Goal: Transaction & Acquisition: Purchase product/service

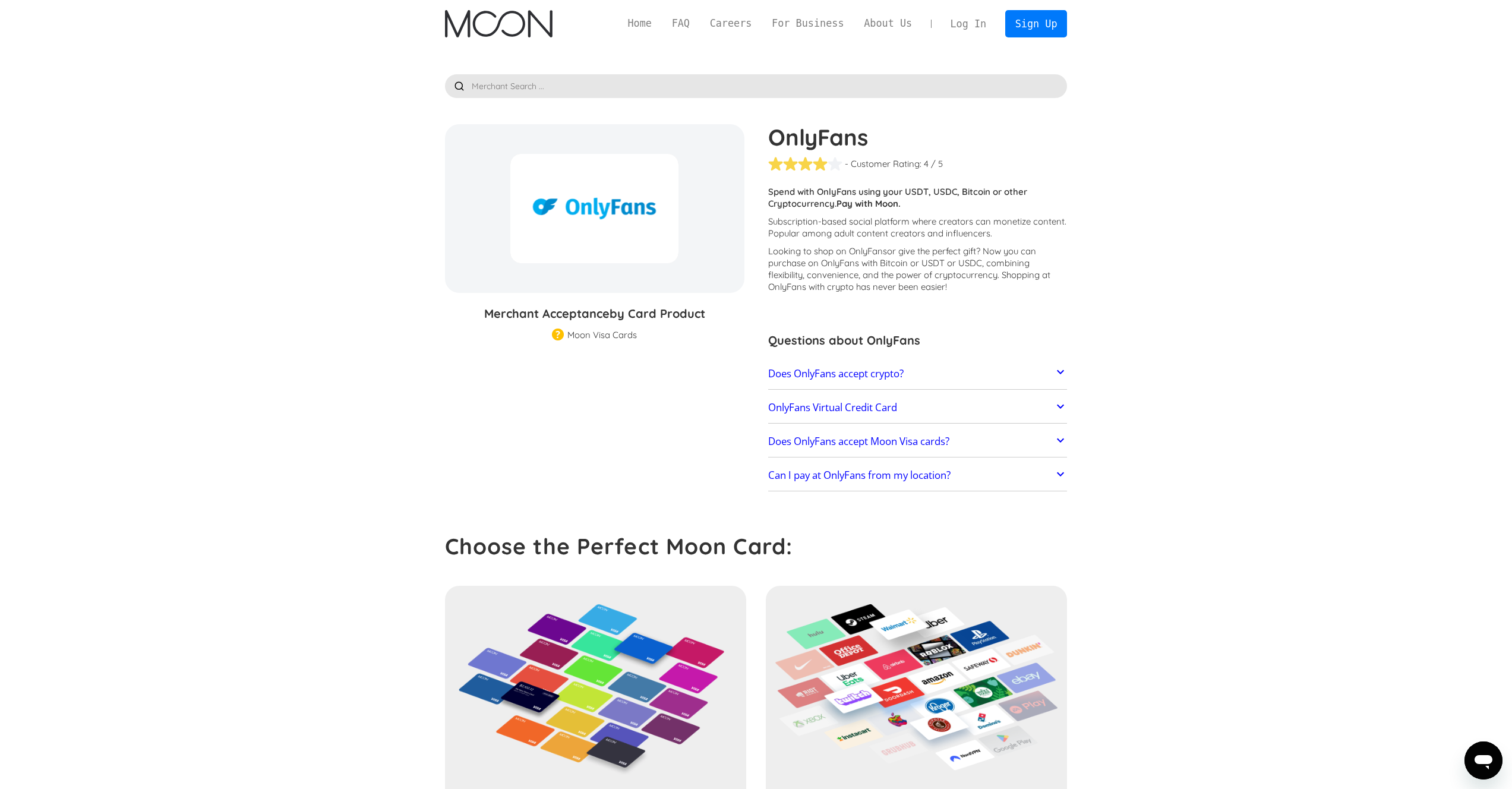
click at [967, 23] on link "Log In" at bounding box center [968, 24] width 56 height 26
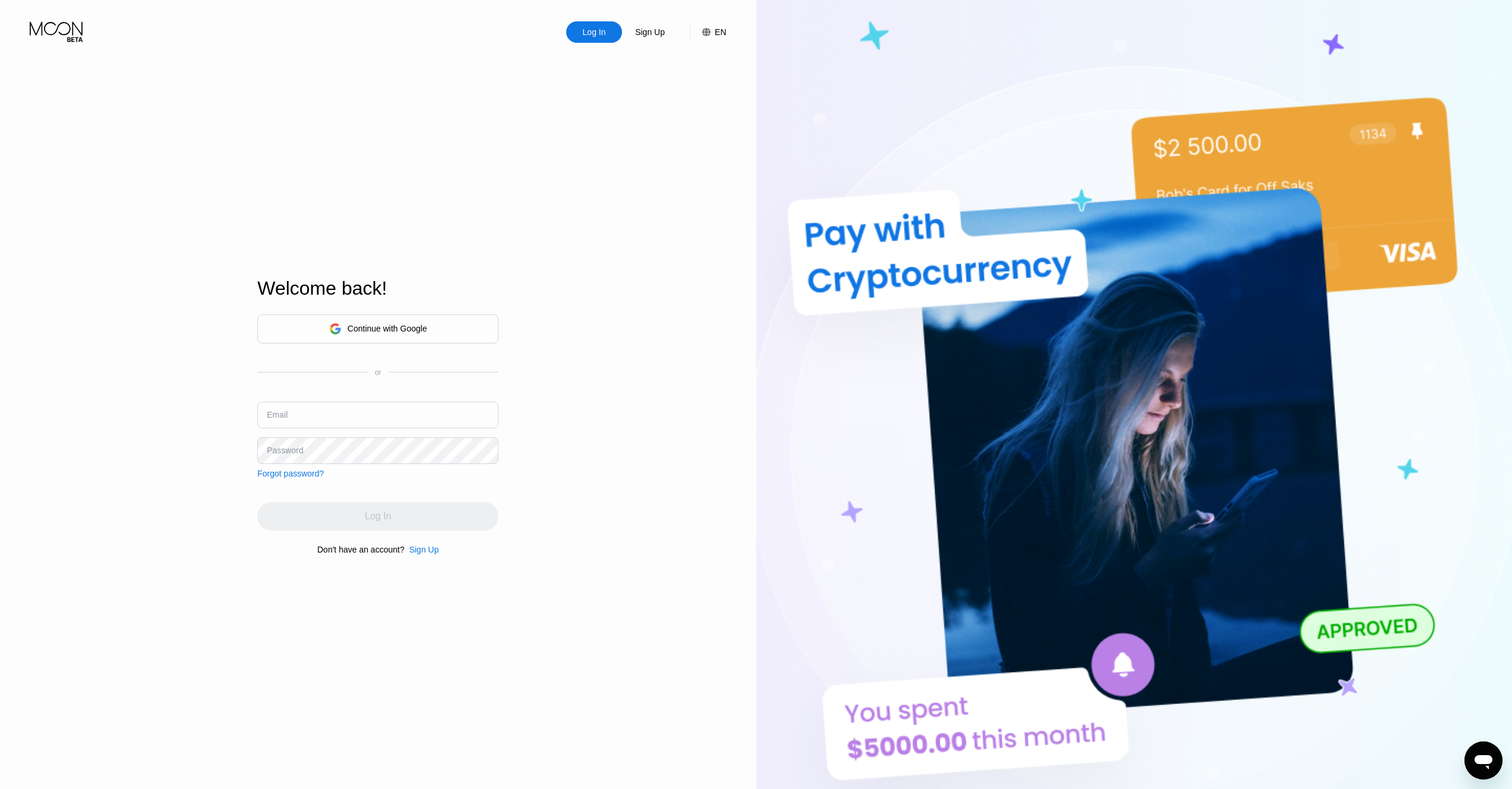
click at [467, 322] on div "Continue with Google" at bounding box center [377, 329] width 241 height 29
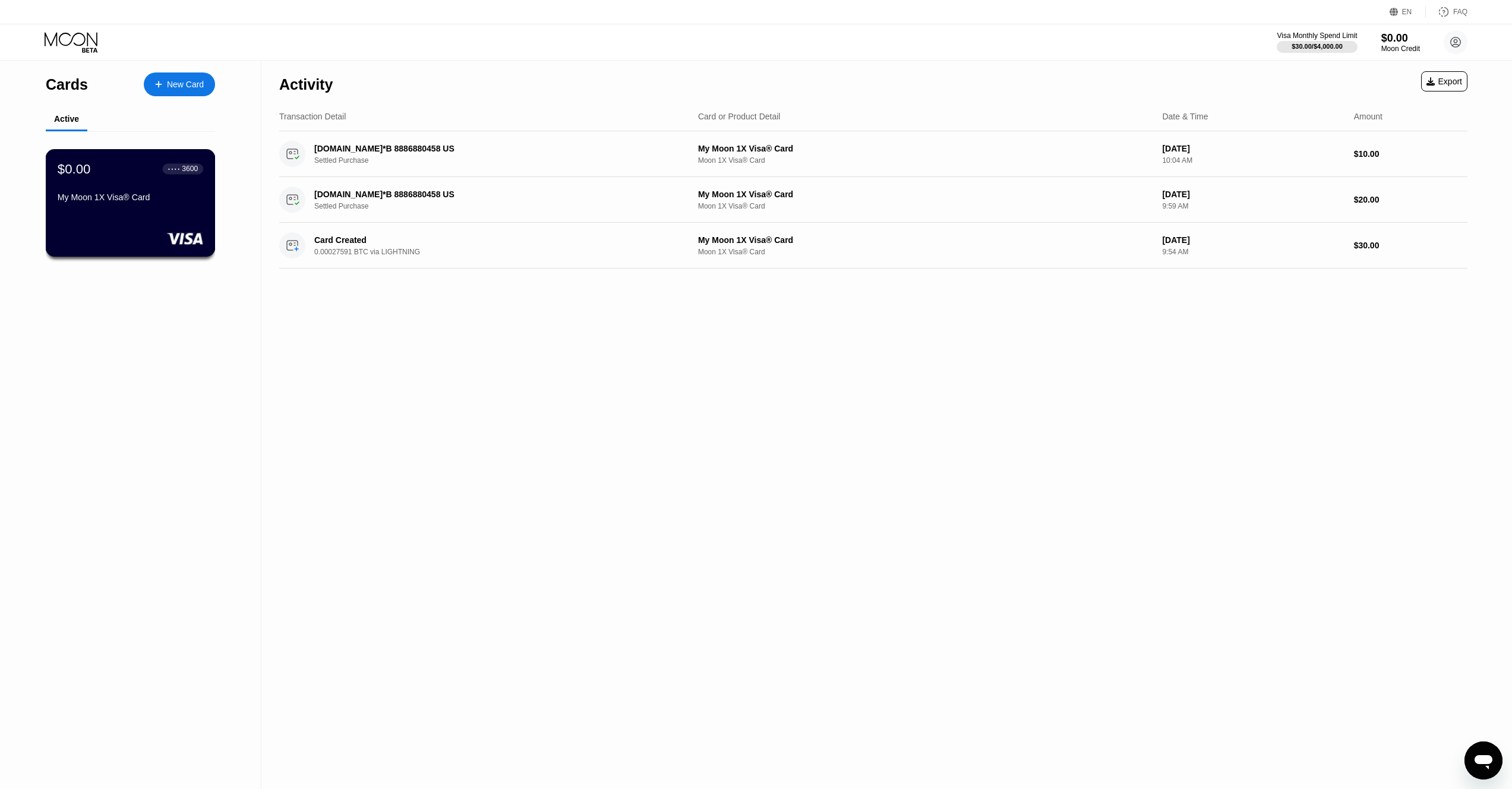
click at [179, 187] on div "$0.00 ● ● ● ● 3600 My Moon 1X Visa® Card" at bounding box center [131, 184] width 145 height 46
click at [179, 91] on div "New Card" at bounding box center [179, 85] width 71 height 24
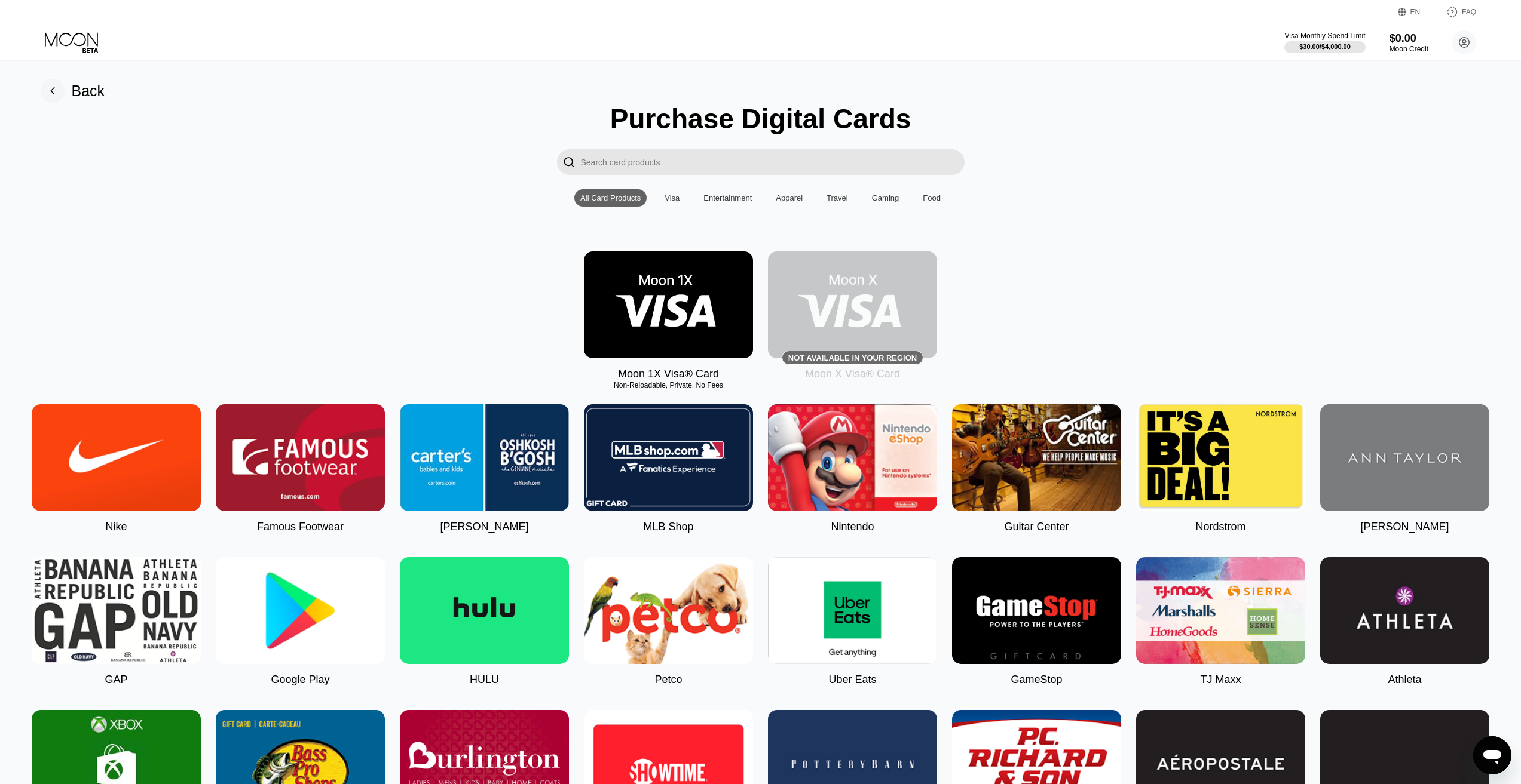
click at [638, 305] on img at bounding box center [668, 305] width 169 height 107
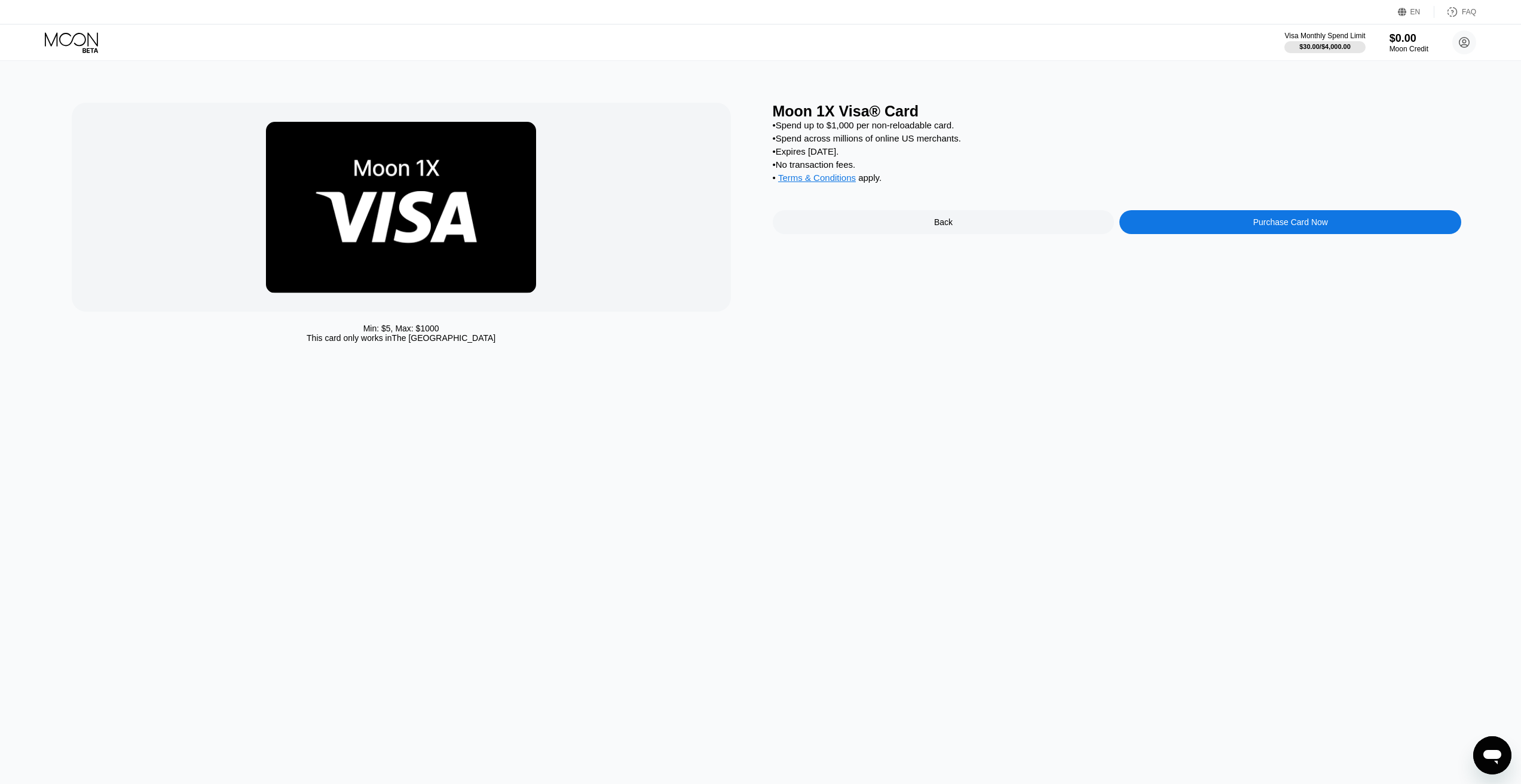
click at [1191, 229] on div "Purchase Card Now" at bounding box center [1290, 222] width 342 height 24
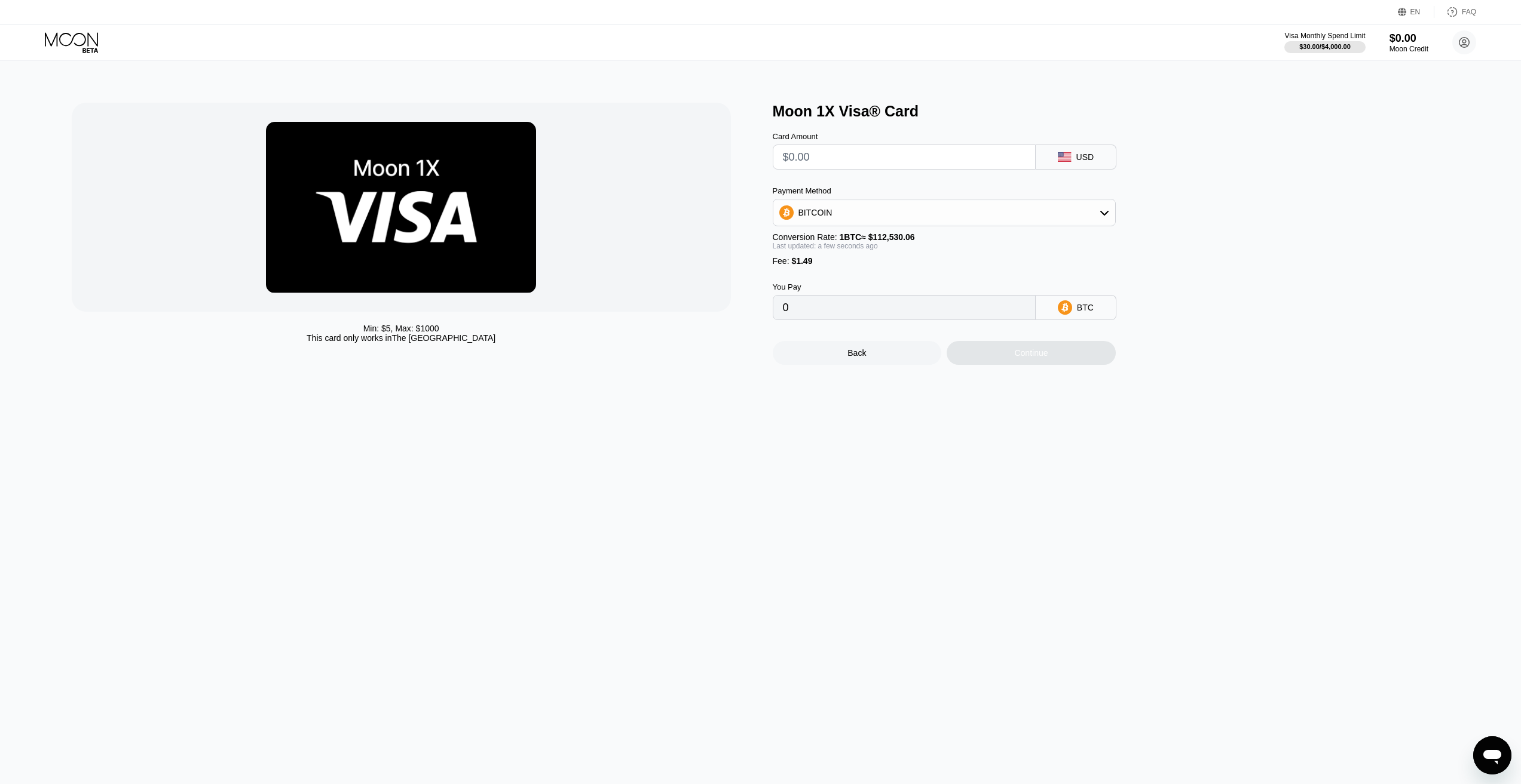
click at [881, 164] on input "text" at bounding box center [904, 157] width 243 height 24
type input "$1"
type input "0.00002213"
type input "$15"
type input "0.00014654"
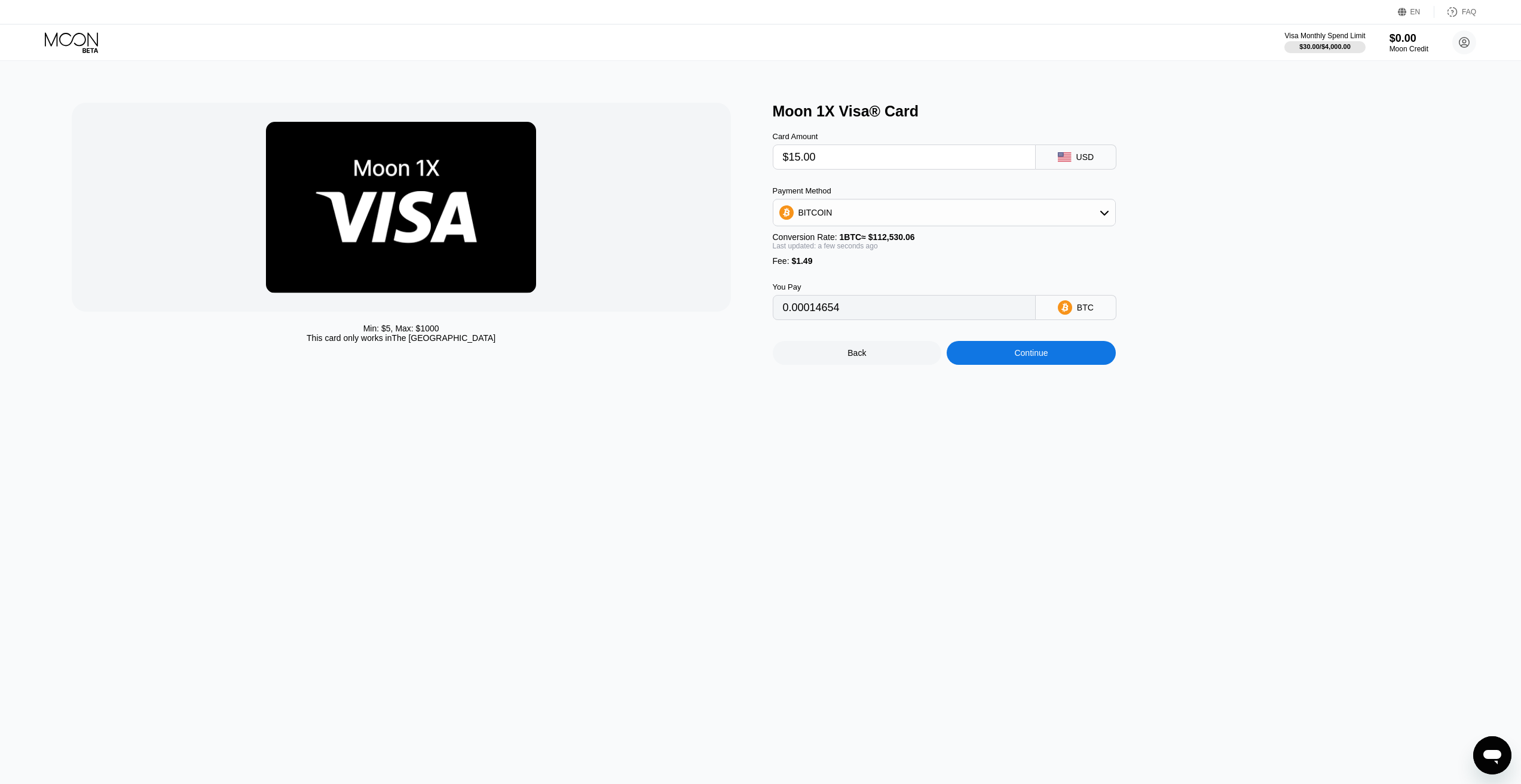
type input "$15.00"
click at [1034, 354] on div "Continue" at bounding box center [1030, 353] width 33 height 9
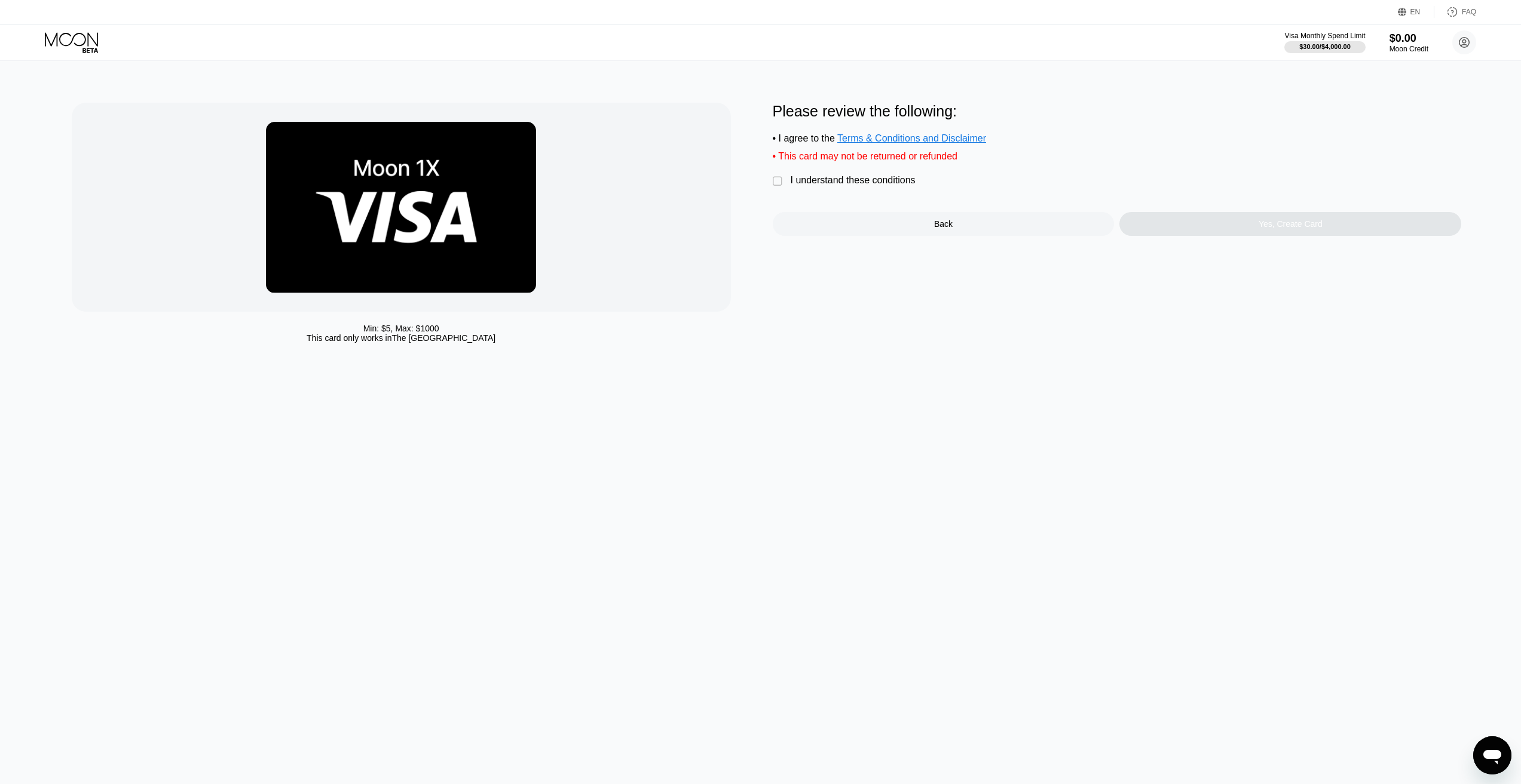
click at [793, 171] on div "Please review the following: • I agree to the Terms & Conditions and Disclaimer…" at bounding box center [1117, 169] width 689 height 133
click at [784, 177] on div " I understand these conditions" at bounding box center [847, 181] width 149 height 13
click at [1173, 214] on div "Yes, Create Card" at bounding box center [1290, 224] width 342 height 24
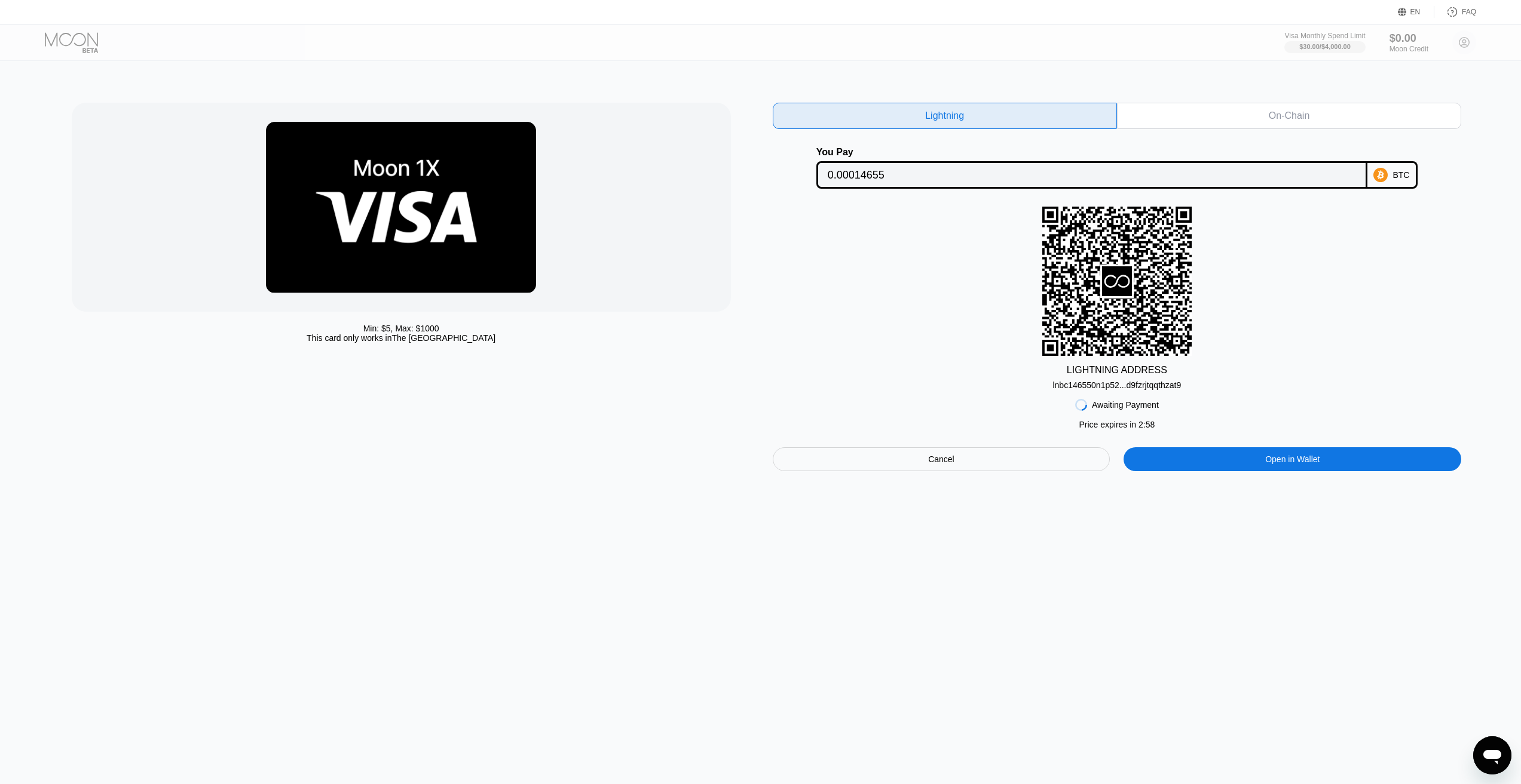
click at [1137, 379] on div "lnbc146550n1p52...d9fzrjtqqthzat9" at bounding box center [1116, 382] width 129 height 14
click at [1153, 392] on div "Awaiting Payment Price expires in 1 : 36 Cancel Open in Wallet" at bounding box center [1117, 430] width 689 height 81
click at [1153, 384] on div "lnbc146550n1p52...d9fzrjtqqthzat9" at bounding box center [1116, 385] width 129 height 9
click at [995, 465] on div "Cancel" at bounding box center [941, 459] width 338 height 24
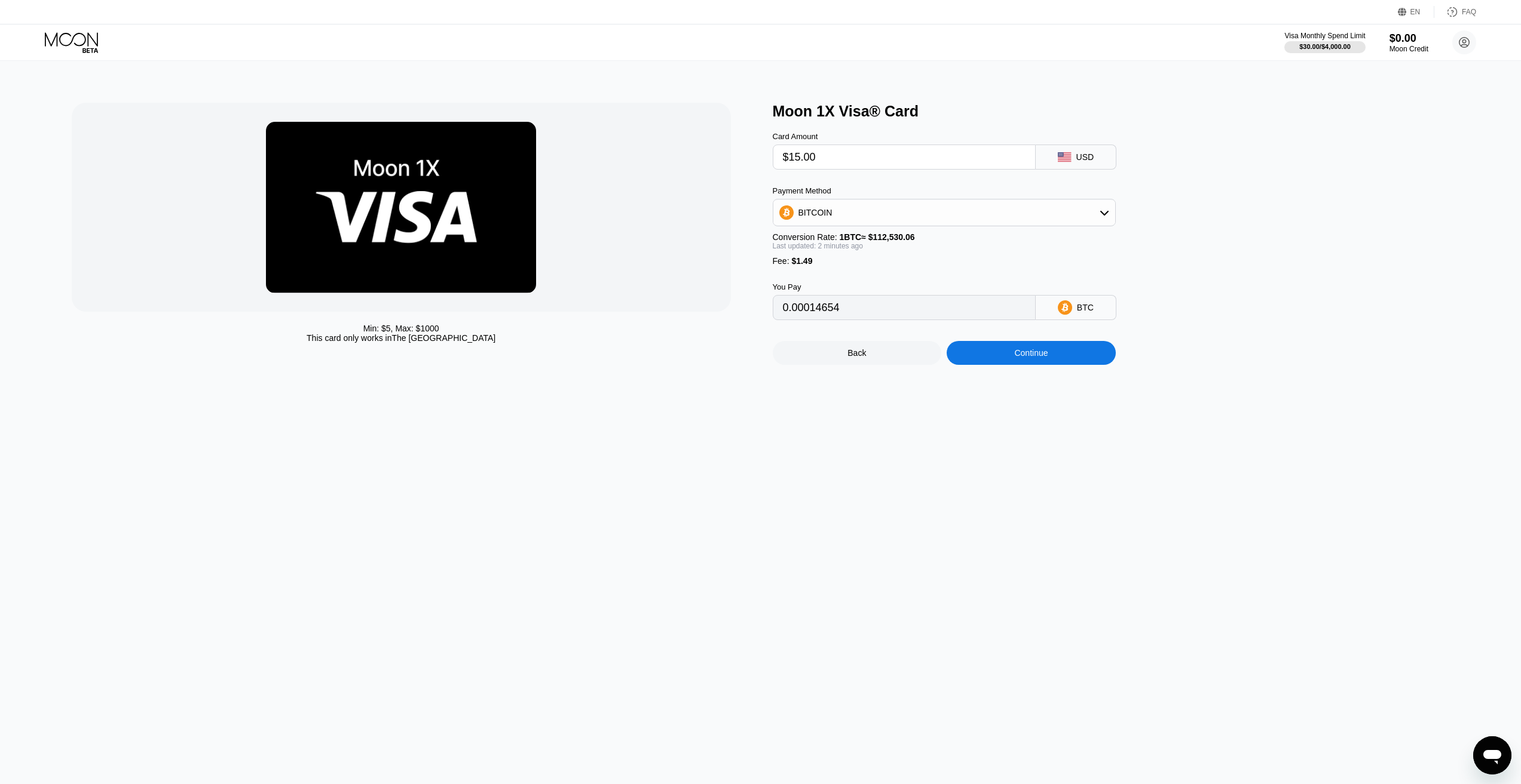
drag, startPoint x: 844, startPoint y: 266, endPoint x: 766, endPoint y: 263, distance: 78.1
click at [766, 263] on div "Min: $ 5 , Max: $ 1000 This card only works in The United States Moon 1X Visa® …" at bounding box center [760, 233] width 1378 height 262
click at [858, 353] on div "Back" at bounding box center [856, 353] width 19 height 9
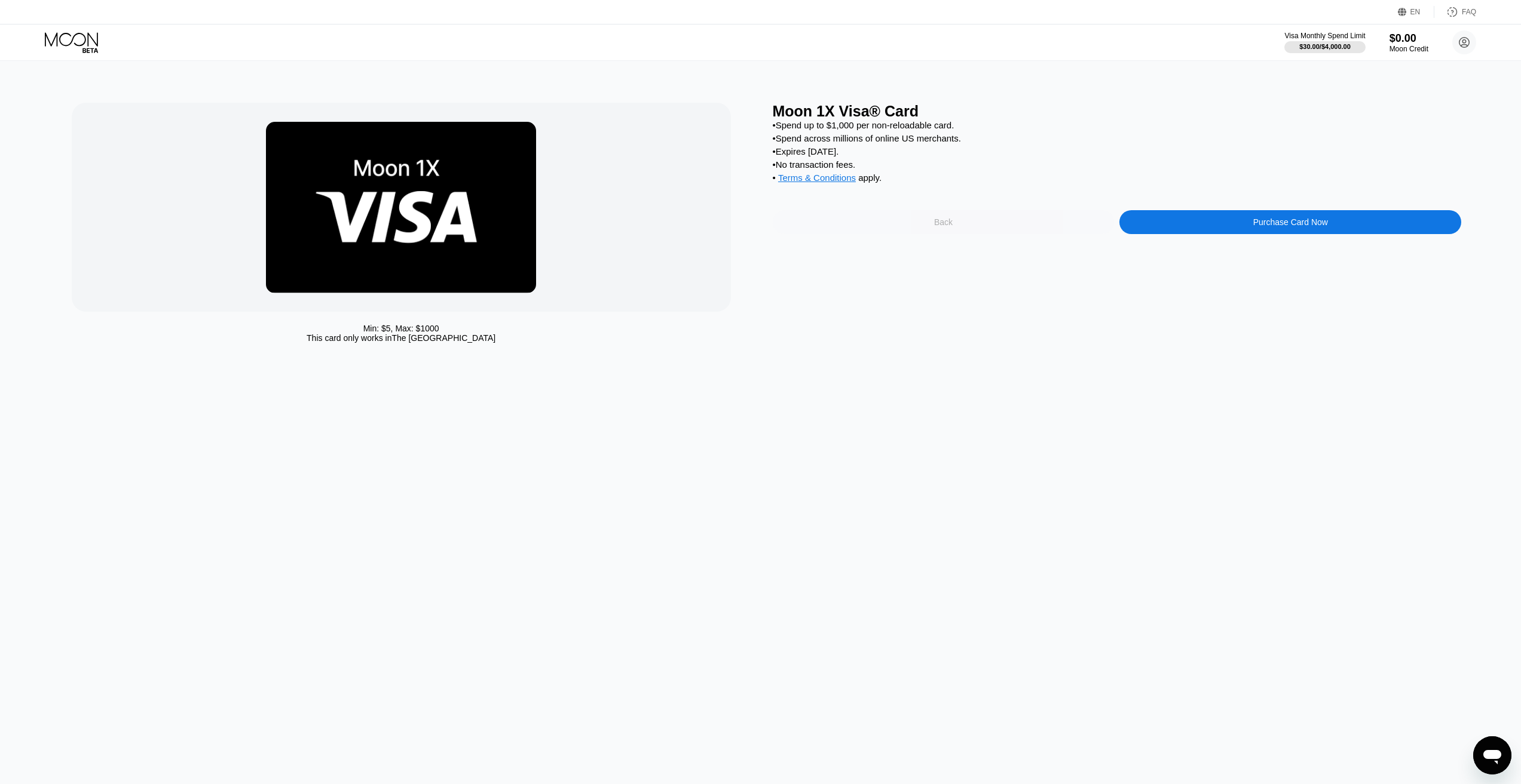
click at [959, 230] on div "Back" at bounding box center [943, 222] width 342 height 24
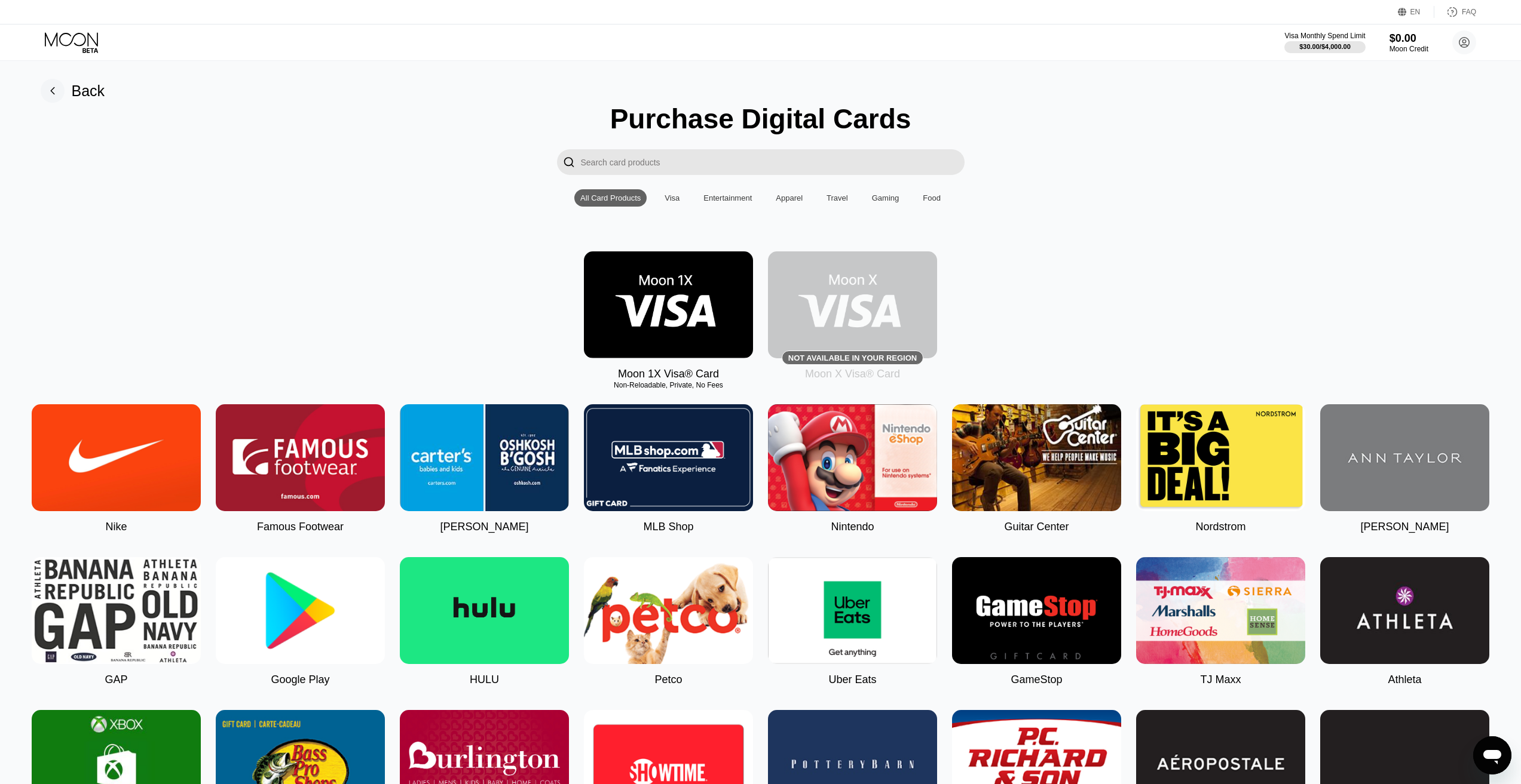
click at [704, 292] on img at bounding box center [668, 305] width 169 height 107
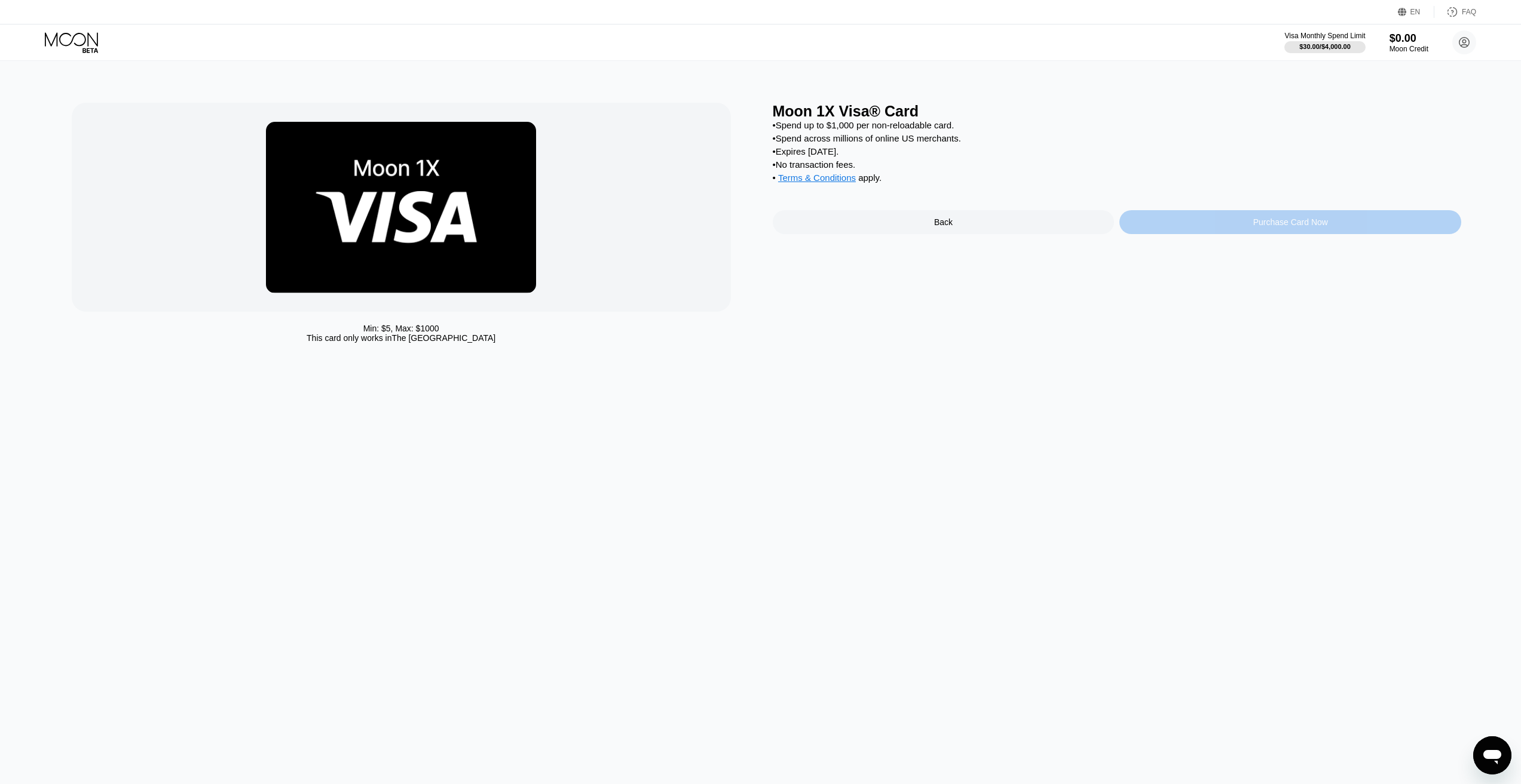
click at [1241, 224] on div "Purchase Card Now" at bounding box center [1290, 222] width 342 height 24
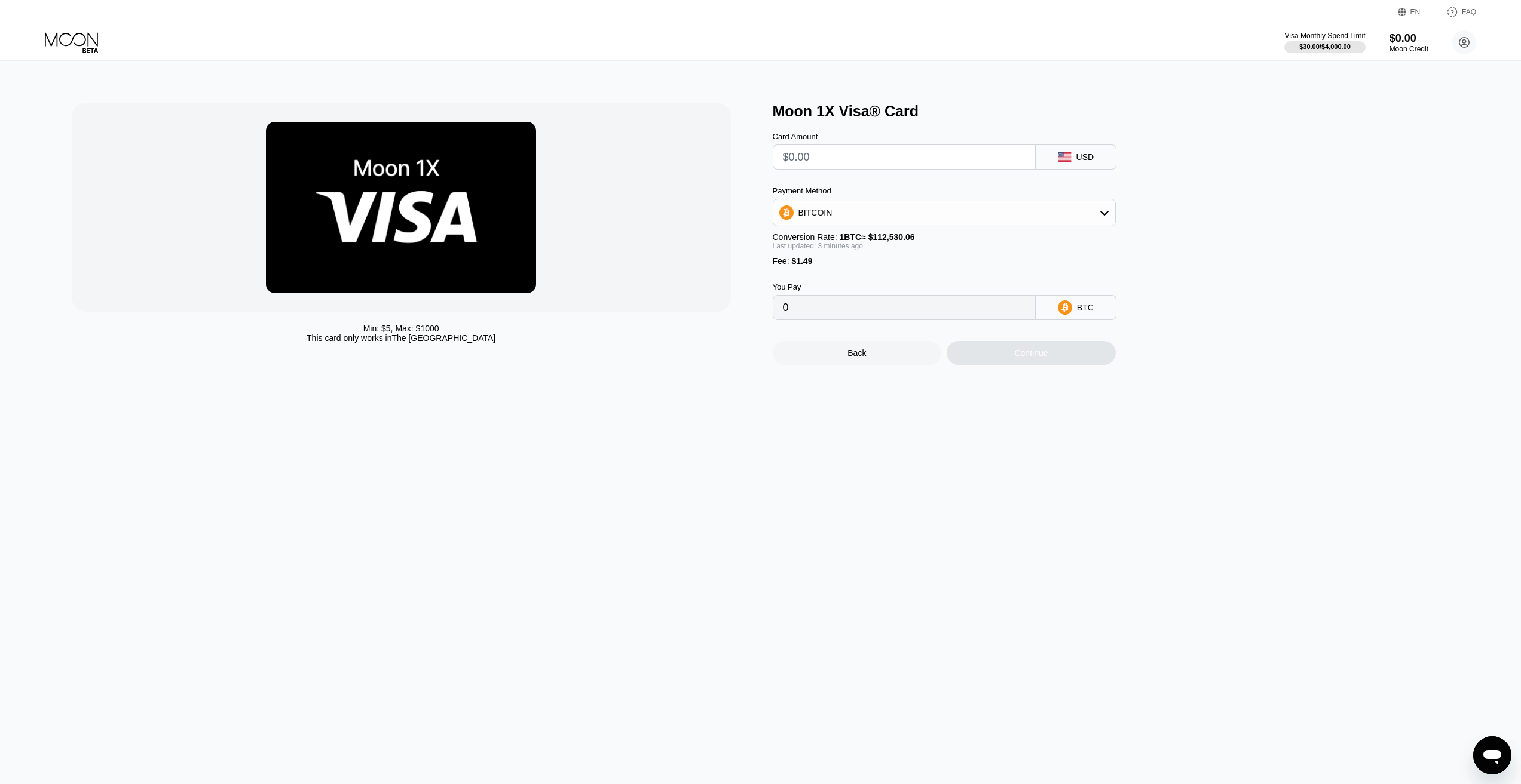
click at [891, 156] on input "text" at bounding box center [904, 157] width 243 height 24
type input "$10"
type input "0.00010211"
type input "$10"
click at [1062, 365] on div "Continue" at bounding box center [1030, 354] width 169 height 24
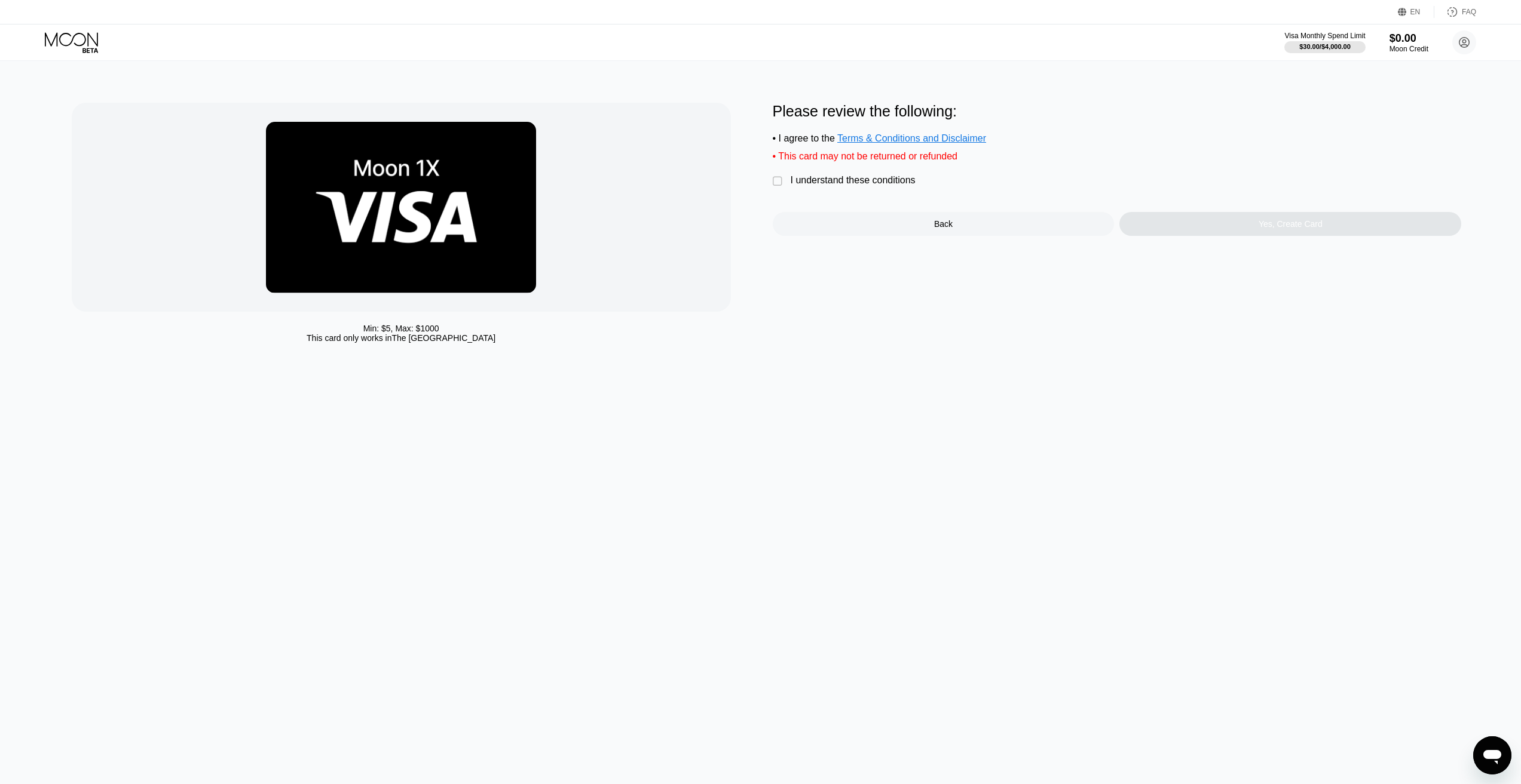
click at [854, 172] on div "Please review the following: • I agree to the Terms & Conditions and Disclaimer…" at bounding box center [1117, 169] width 689 height 133
click at [852, 179] on div "I understand these conditions" at bounding box center [853, 180] width 125 height 11
click at [1217, 235] on div "Yes, Create Card" at bounding box center [1290, 224] width 342 height 24
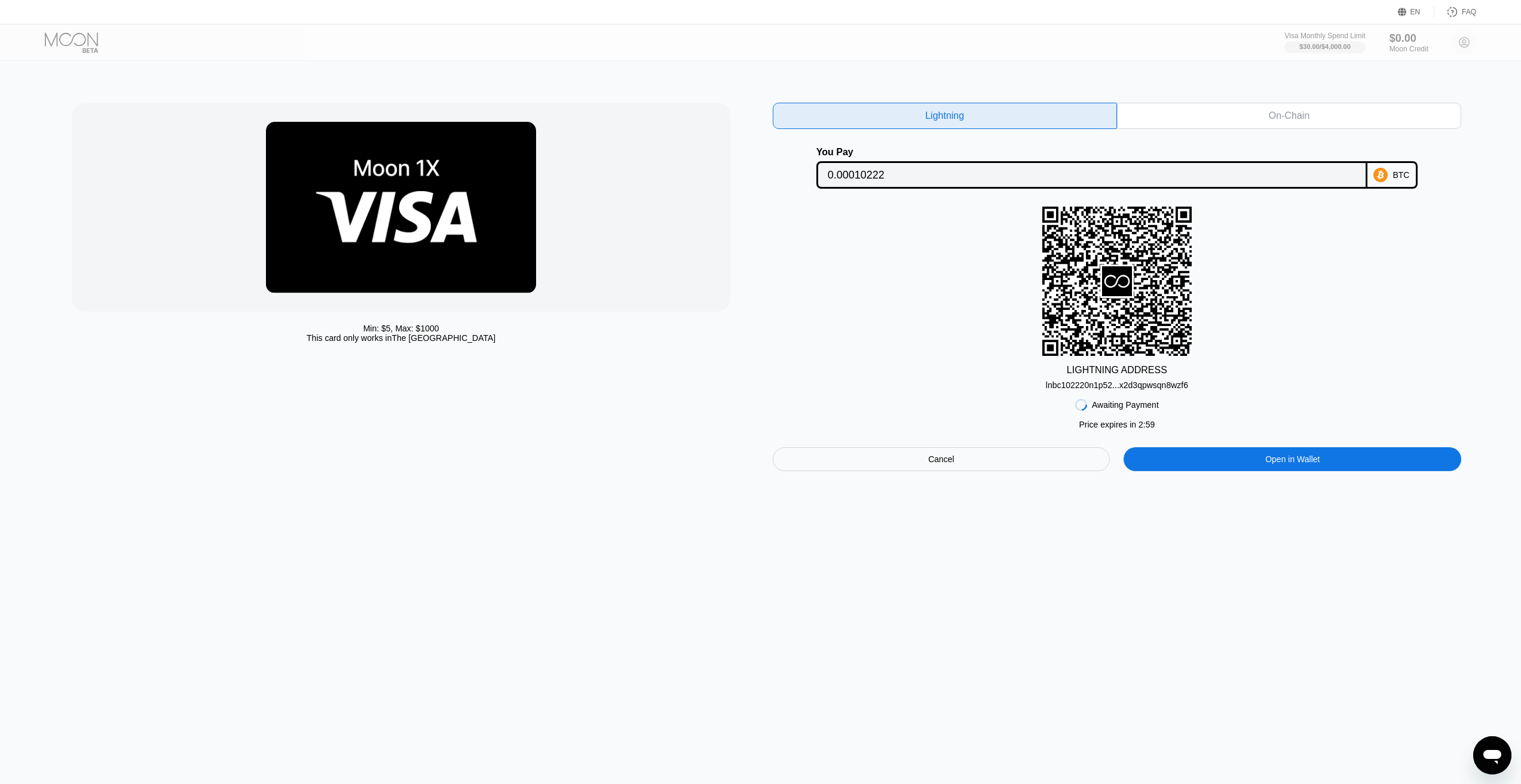
click at [1137, 389] on div "lnbc102220n1p52...x2d3qpwsqn8wzf6" at bounding box center [1116, 385] width 143 height 9
